Goal: Task Accomplishment & Management: Use online tool/utility

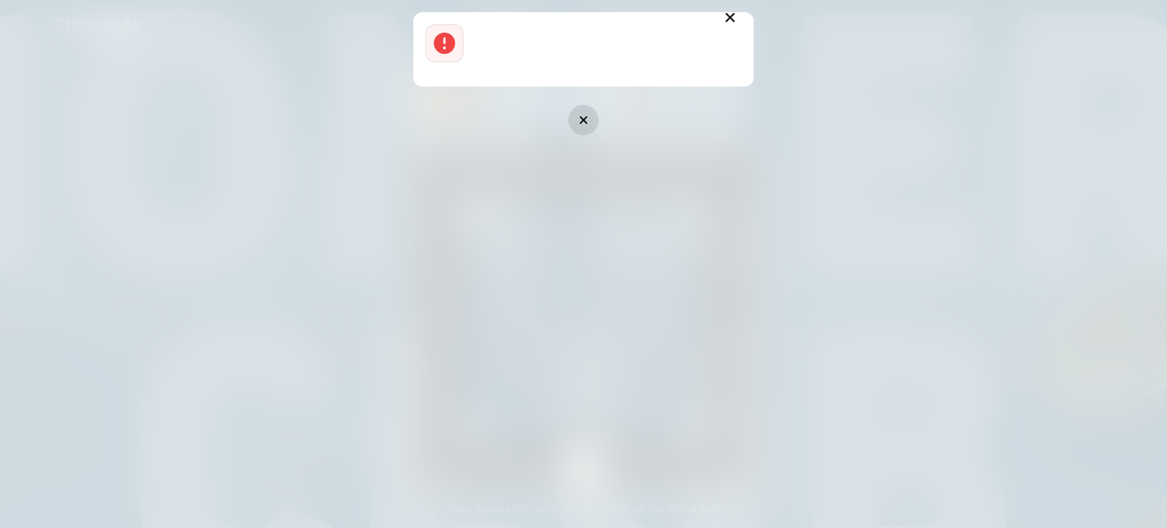
click at [587, 118] on icon "button" at bounding box center [583, 119] width 15 height 15
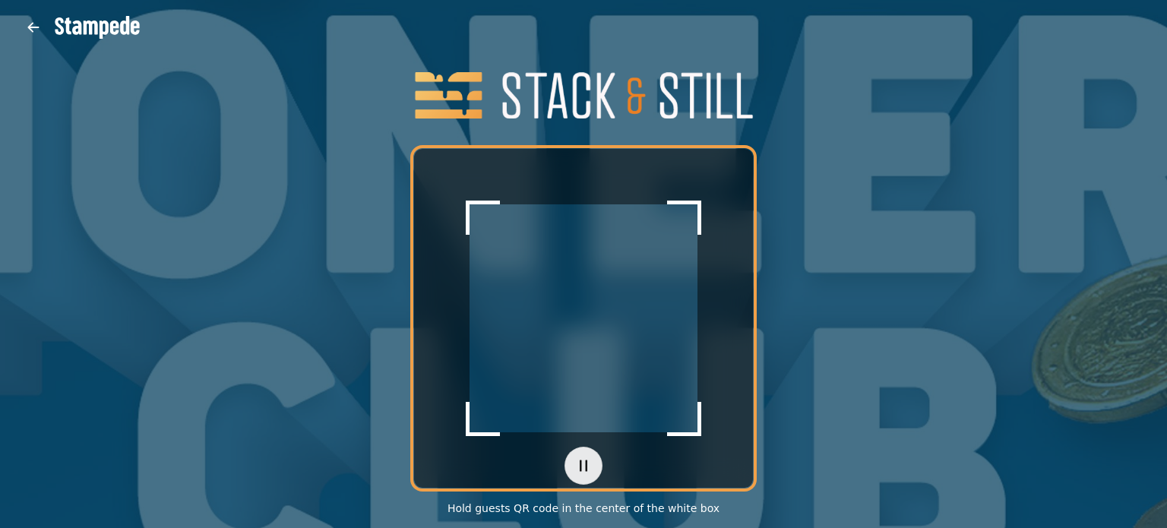
drag, startPoint x: 346, startPoint y: 197, endPoint x: 320, endPoint y: 127, distance: 75.5
click at [320, 127] on div "Scanner paused Hold guests QR code in the center of the white box" at bounding box center [583, 264] width 1167 height 528
click at [576, 461] on icon "button" at bounding box center [583, 465] width 15 height 15
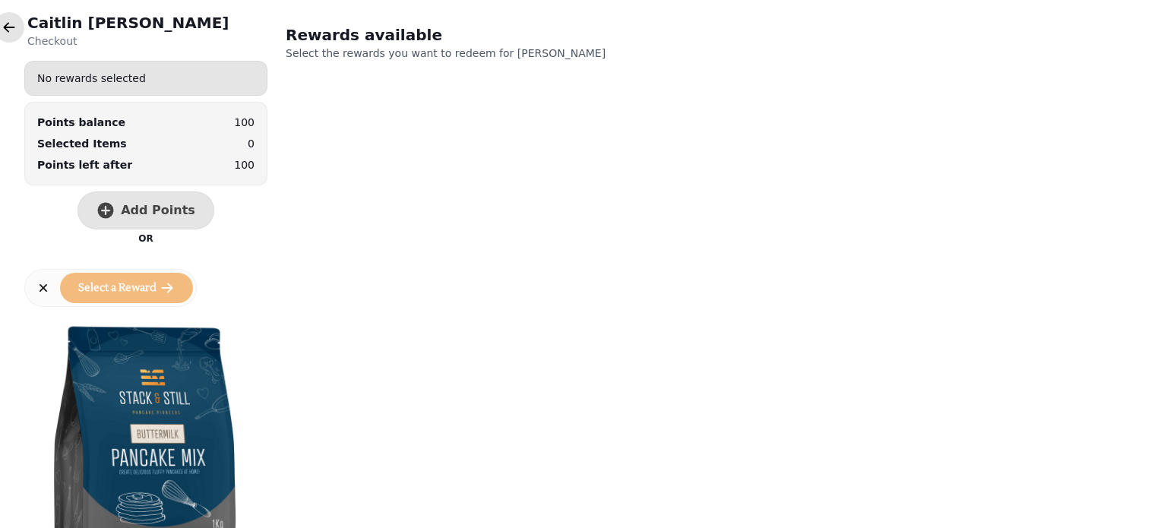
click at [11, 30] on icon "button" at bounding box center [9, 27] width 15 height 15
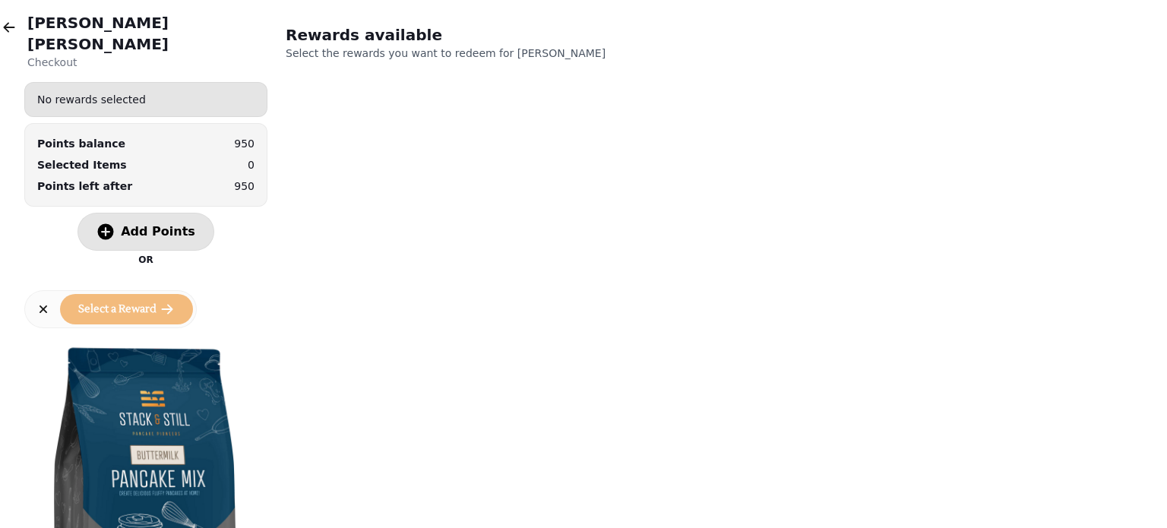
click at [163, 226] on span "Add Points" at bounding box center [158, 232] width 74 height 12
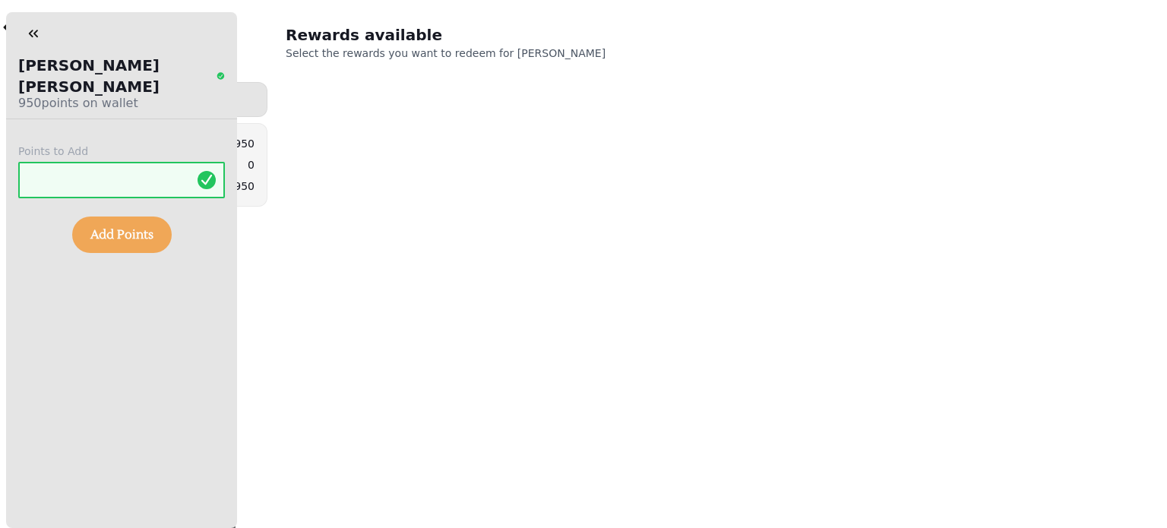
click at [147, 229] on span "Add Points" at bounding box center [121, 235] width 63 height 12
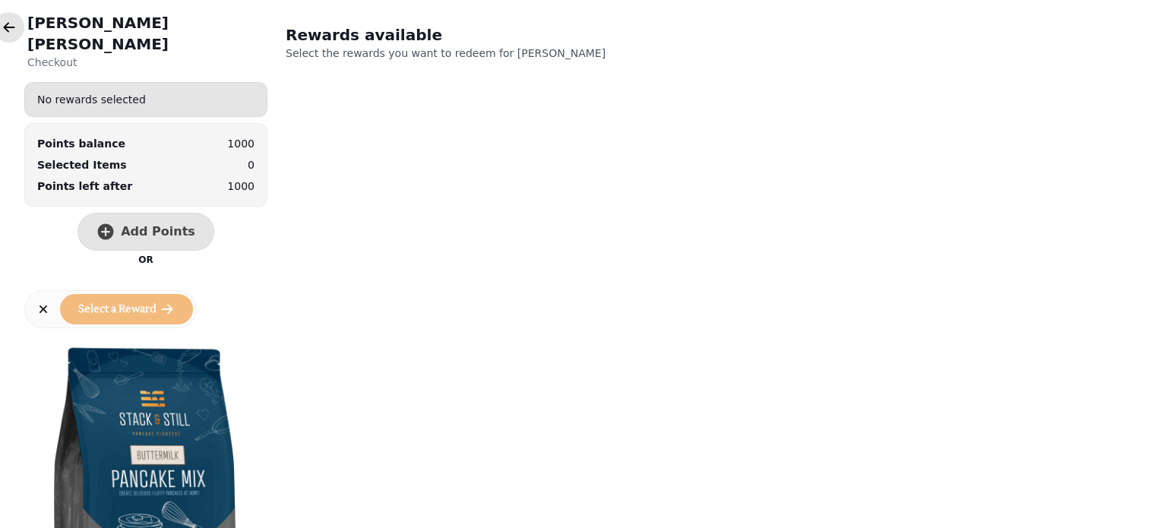
click at [0, 39] on button "button" at bounding box center [9, 27] width 30 height 30
